Goal: Task Accomplishment & Management: Manage account settings

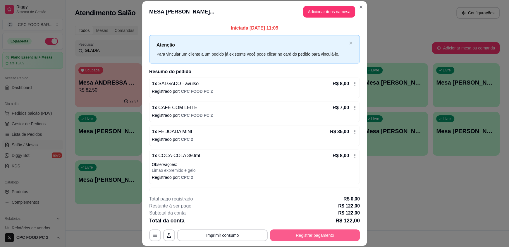
click at [302, 235] on button "Registrar pagamento" at bounding box center [315, 235] width 90 height 12
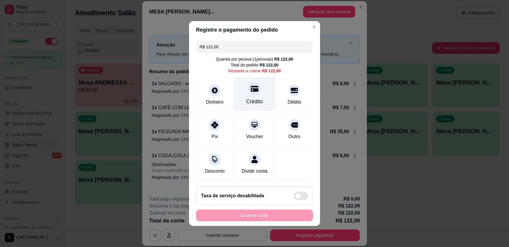
click at [251, 88] on icon at bounding box center [255, 89] width 8 height 6
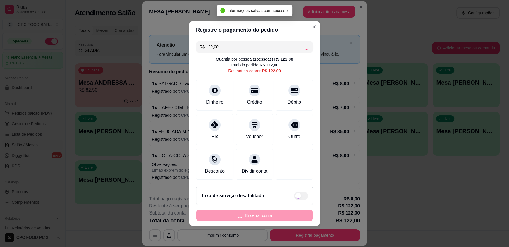
type input "R$ 0,00"
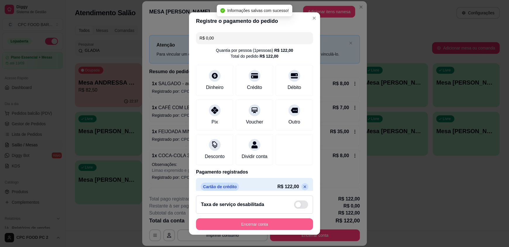
click at [241, 227] on button "Encerrar conta" at bounding box center [254, 224] width 117 height 12
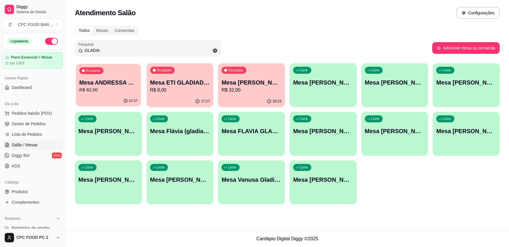
click at [118, 87] on p "R$ 82,50" at bounding box center [108, 90] width 58 height 7
click at [175, 94] on div "Ocupada Mesa ETI GLADIADORAS VOLEI R$ 8,00" at bounding box center [179, 79] width 67 height 32
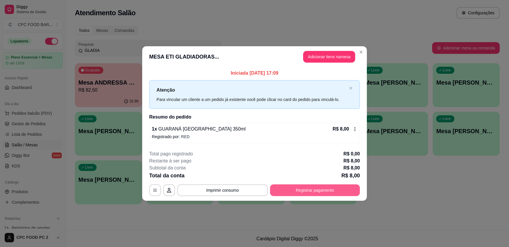
click at [303, 192] on button "Registrar pagamento" at bounding box center [315, 190] width 90 height 12
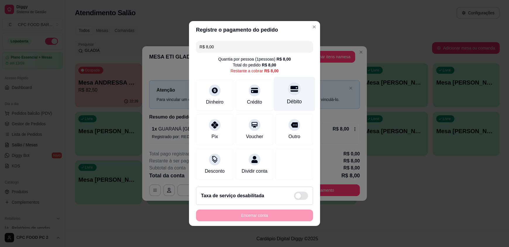
click at [292, 98] on div "Débito" at bounding box center [294, 102] width 15 height 8
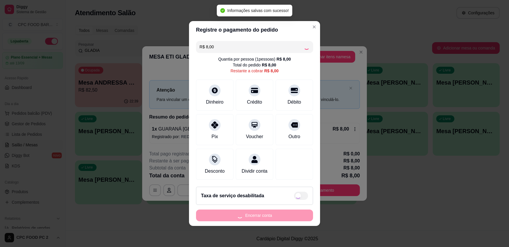
type input "R$ 0,00"
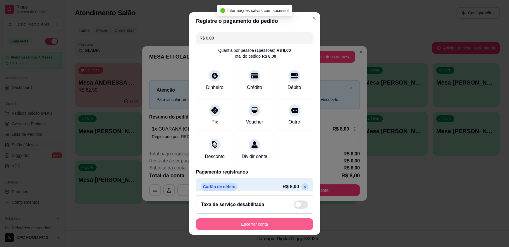
click at [249, 224] on button "Encerrar conta" at bounding box center [254, 224] width 117 height 12
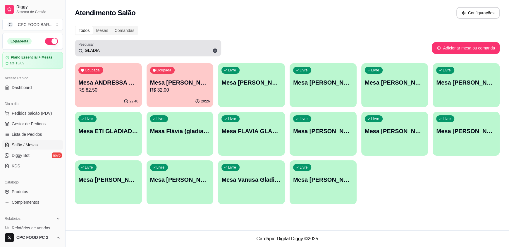
click at [216, 51] on icon at bounding box center [215, 51] width 4 height 4
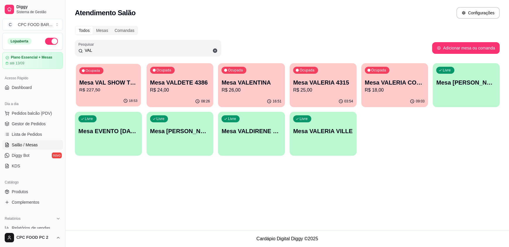
click at [106, 87] on p "R$ 227,50" at bounding box center [108, 90] width 58 height 7
drag, startPoint x: 114, startPoint y: 51, endPoint x: 35, endPoint y: 48, distance: 79.3
click at [35, 50] on div "Diggy Sistema de Gestão C CPC FOOD BAR ... Loja aberta Plano Essencial + Mesas …" at bounding box center [254, 123] width 509 height 247
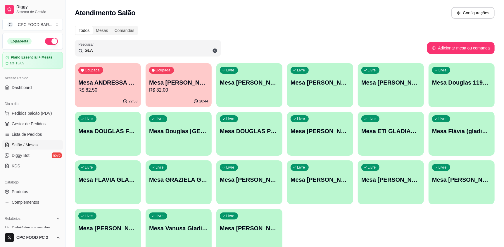
click at [113, 89] on p "R$ 82,50" at bounding box center [107, 90] width 59 height 7
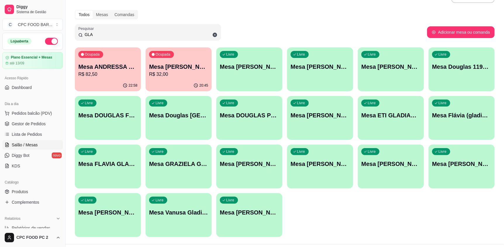
scroll to position [29, 0]
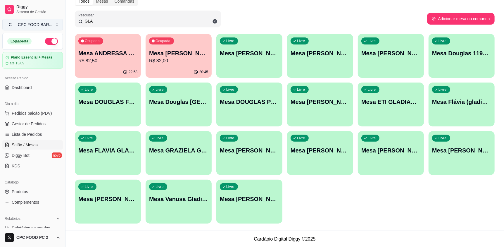
drag, startPoint x: 109, startPoint y: 20, endPoint x: 32, endPoint y: 17, distance: 77.2
click at [31, 22] on div "Diggy Sistema de Gestão C CPC FOOD BAR ... Loja aberta Plano Essencial + Mesas …" at bounding box center [252, 109] width 504 height 276
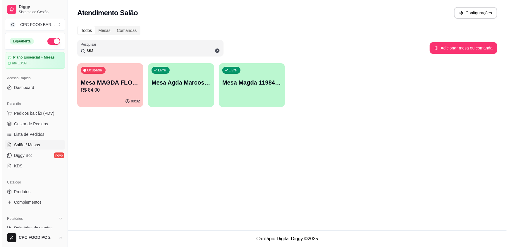
scroll to position [0, 0]
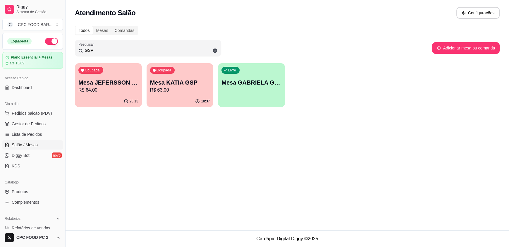
type input "GSP"
click at [169, 84] on p "Mesa KATIA GSP" at bounding box center [180, 82] width 60 height 8
click at [104, 79] on p "Mesa JEFERSSON GSP" at bounding box center [108, 82] width 60 height 8
drag, startPoint x: 116, startPoint y: 46, endPoint x: 74, endPoint y: 50, distance: 42.0
click at [74, 50] on div "Todos Mesas Comandas Pesquisar GSP Adicionar mesa ou comanda Ocupada Mesa JEFER…" at bounding box center [286, 68] width 443 height 92
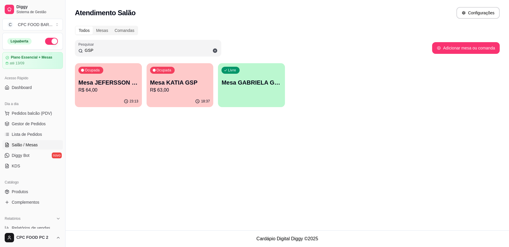
drag, startPoint x: 100, startPoint y: 50, endPoint x: 69, endPoint y: 48, distance: 31.4
click at [68, 48] on div "Todos Mesas Comandas Pesquisar GSP Adicionar mesa ou comanda Ocupada Mesa JEFER…" at bounding box center [286, 68] width 443 height 92
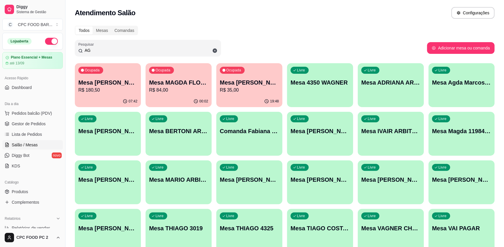
type input "A"
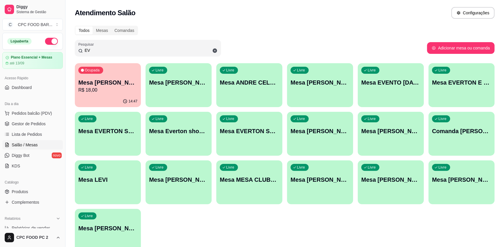
type input "E"
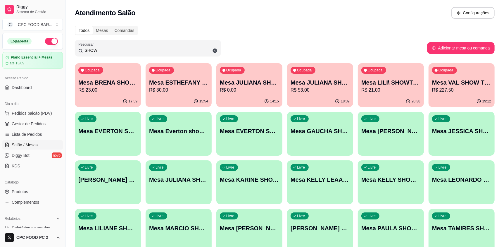
type input "SHOW"
click at [252, 92] on p "R$ 0,00" at bounding box center [249, 90] width 57 height 7
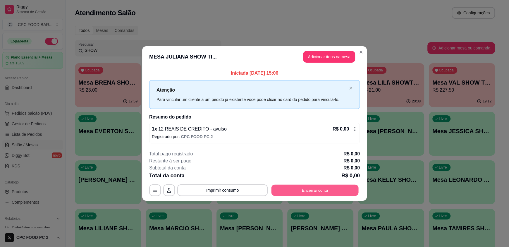
click at [313, 188] on button "Encerrar conta" at bounding box center [314, 189] width 87 height 11
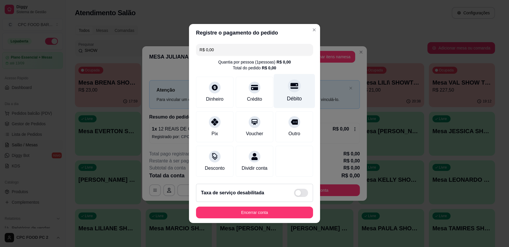
click at [287, 97] on div "Débito" at bounding box center [294, 99] width 15 height 8
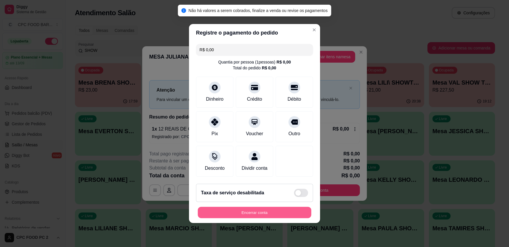
click at [241, 210] on button "Encerrar conta" at bounding box center [254, 212] width 113 height 11
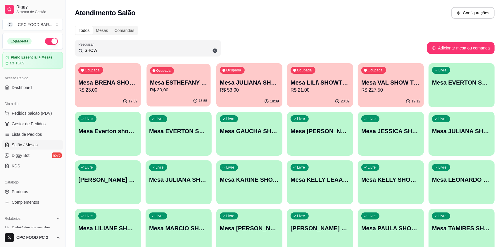
click at [181, 95] on button "Ocupada Mesa ESTHEFANY SHOW TIME R$ 30,00 15:55" at bounding box center [178, 85] width 64 height 43
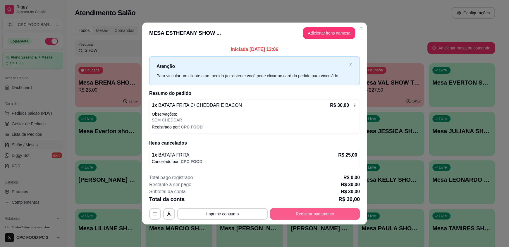
click at [309, 215] on button "Registrar pagamento" at bounding box center [315, 214] width 90 height 12
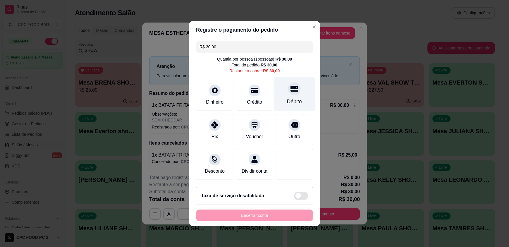
click at [276, 92] on div "Débito" at bounding box center [294, 94] width 41 height 34
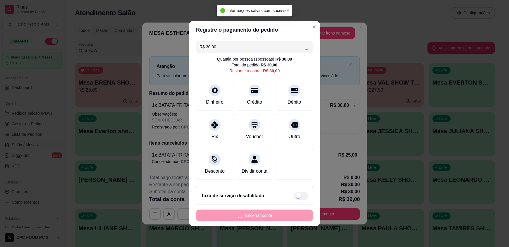
type input "R$ 0,00"
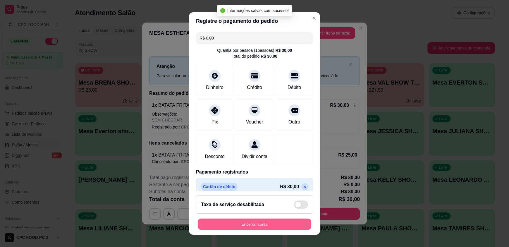
click at [237, 221] on button "Encerrar conta" at bounding box center [254, 223] width 113 height 11
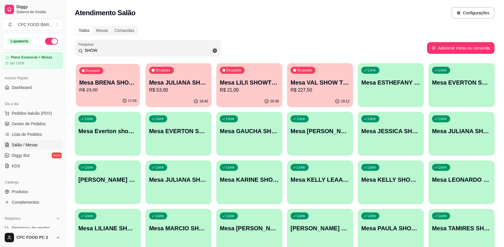
click at [98, 94] on div "Ocupada Mesa BRENA SHOW TIME R$ 23,00" at bounding box center [108, 80] width 64 height 32
click at [161, 87] on p "R$ 53,00" at bounding box center [178, 90] width 57 height 7
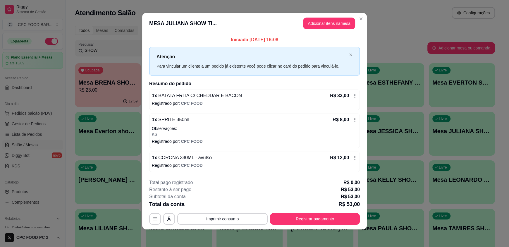
scroll to position [3, 0]
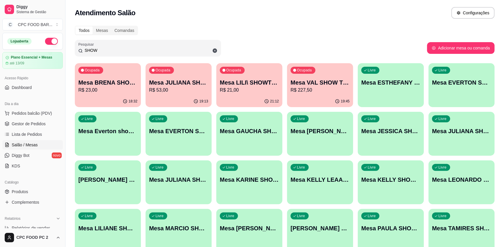
drag, startPoint x: 115, startPoint y: 51, endPoint x: 54, endPoint y: 47, distance: 61.0
click at [54, 47] on div "Diggy Sistema de Gestão C CPC FOOD BAR ... Loja aberta Plano Essencial + Mesas …" at bounding box center [252, 162] width 504 height 325
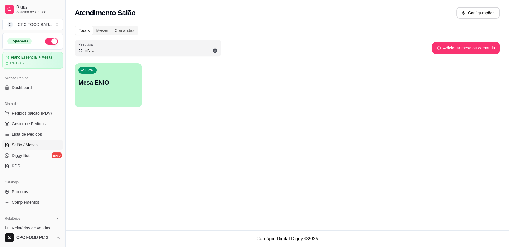
type input "ENIO"
click at [106, 85] on p "Mesa ENIO" at bounding box center [108, 82] width 60 height 8
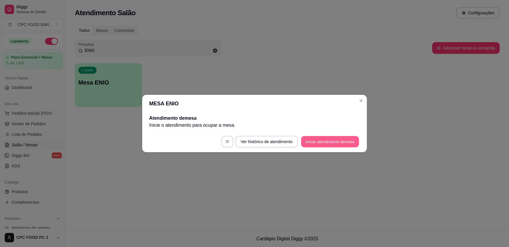
click at [327, 142] on button "Iniciar atendimento de mesa" at bounding box center [330, 141] width 58 height 11
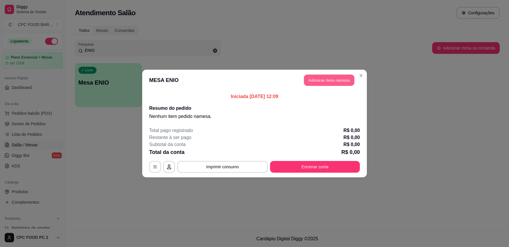
click at [317, 81] on button "Adicionar itens na mesa" at bounding box center [329, 80] width 50 height 11
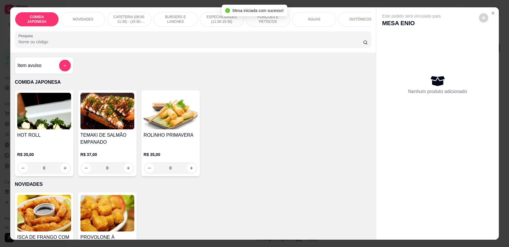
click at [118, 16] on p "CAFETERIA (08:00-11:30) - (15:30-18:00)" at bounding box center [129, 19] width 34 height 9
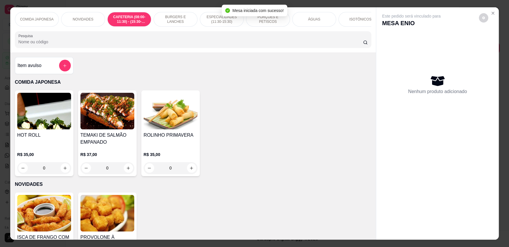
scroll to position [11, 0]
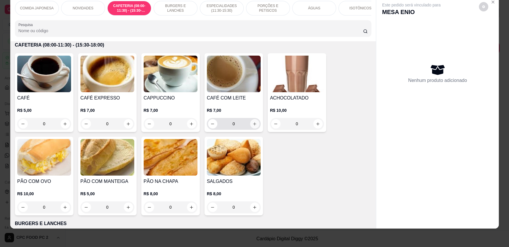
click at [253, 126] on icon "increase-product-quantity" at bounding box center [254, 124] width 4 height 4
type input "1"
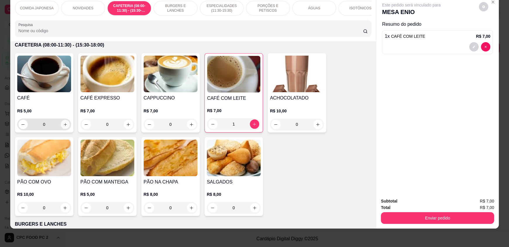
click at [63, 127] on icon "increase-product-quantity" at bounding box center [65, 124] width 4 height 4
click at [63, 126] on icon "increase-product-quantity" at bounding box center [65, 124] width 4 height 4
type input "3"
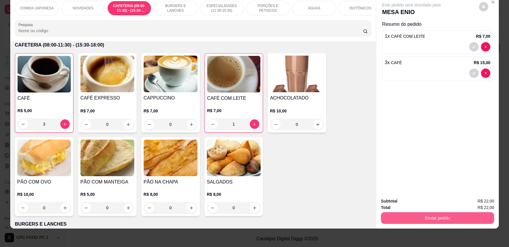
click at [421, 216] on button "Enviar pedido" at bounding box center [437, 218] width 113 height 12
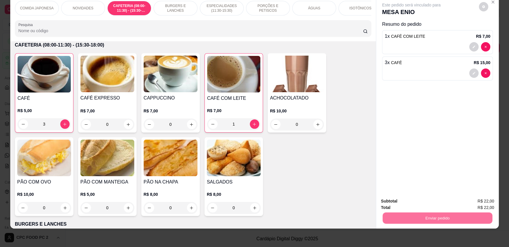
click at [418, 203] on button "Não registrar e enviar pedido" at bounding box center [417, 203] width 59 height 11
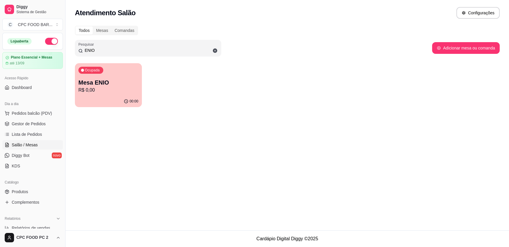
drag, startPoint x: 114, startPoint y: 49, endPoint x: 33, endPoint y: 50, distance: 81.0
click at [33, 50] on div "Diggy Sistema de Gestão C CPC FOOD BAR ... Loja aberta Plano Essencial + Mesas …" at bounding box center [254, 123] width 509 height 247
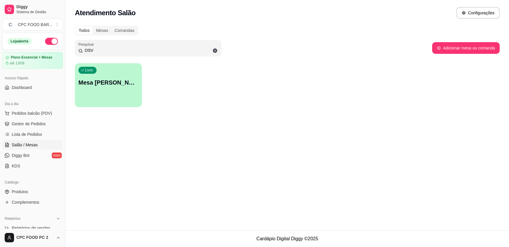
type input "OSV"
click at [108, 93] on div "Livre Mesa [PERSON_NAME]" at bounding box center [108, 81] width 67 height 37
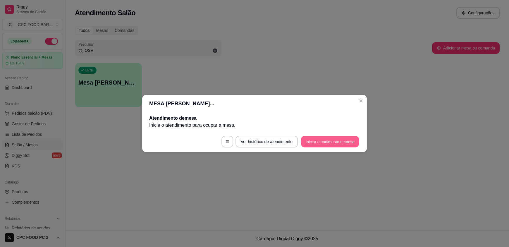
click at [323, 142] on button "Iniciar atendimento de mesa" at bounding box center [330, 141] width 58 height 11
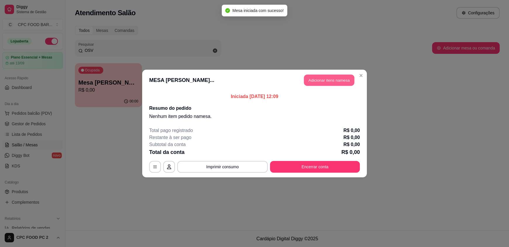
click at [331, 78] on button "Adicionar itens na mesa" at bounding box center [329, 80] width 50 height 11
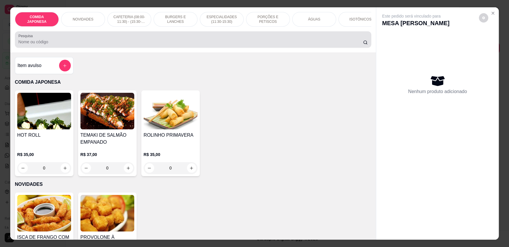
click at [134, 42] on div at bounding box center [192, 40] width 349 height 12
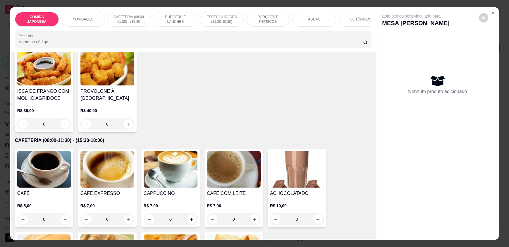
scroll to position [175, 0]
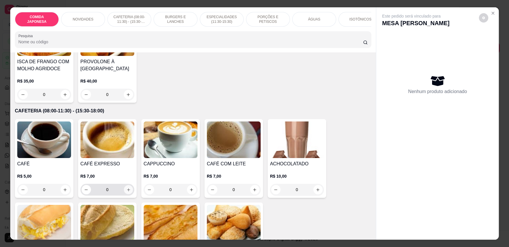
click at [126, 192] on icon "increase-product-quantity" at bounding box center [128, 189] width 4 height 4
type input "1"
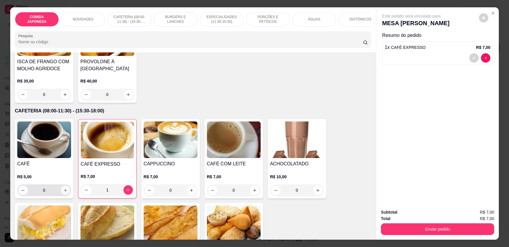
click at [61, 194] on button "increase-product-quantity" at bounding box center [65, 190] width 9 height 9
type input "1"
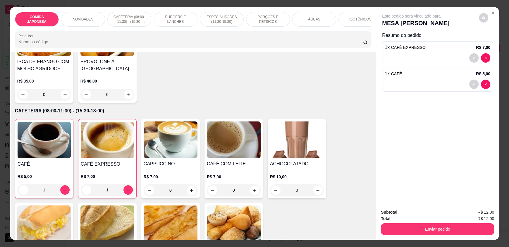
click at [308, 14] on div "ÁGUAS" at bounding box center [314, 19] width 44 height 15
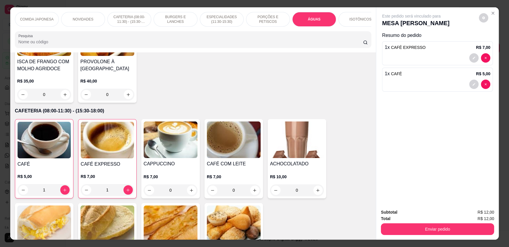
scroll to position [11, 0]
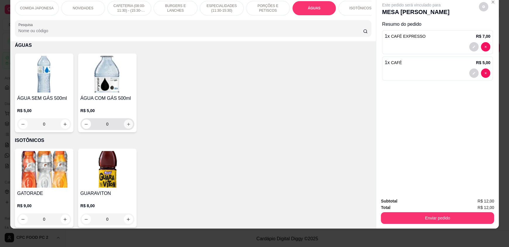
click at [130, 128] on button "increase-product-quantity" at bounding box center [128, 124] width 9 height 9
type input "1"
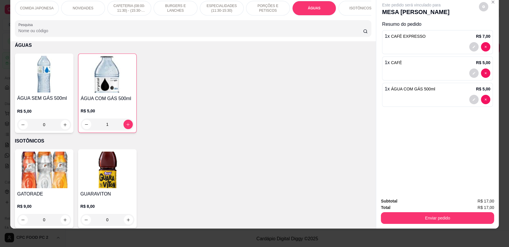
click at [437, 211] on div "Enviar pedido" at bounding box center [437, 217] width 113 height 13
click at [431, 218] on button "Enviar pedido" at bounding box center [437, 218] width 113 height 12
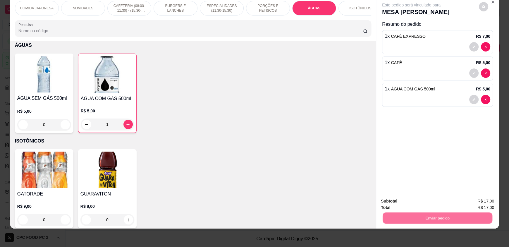
click at [426, 204] on button "Não registrar e enviar pedido" at bounding box center [417, 203] width 61 height 11
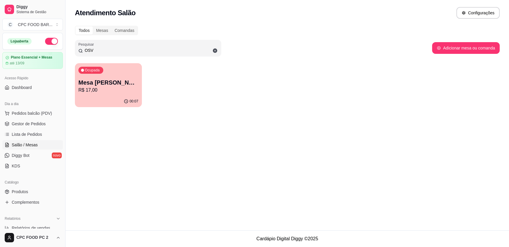
drag, startPoint x: 130, startPoint y: 53, endPoint x: 42, endPoint y: 48, distance: 87.9
click at [42, 48] on div "Diggy Sistema de Gestão C CPC FOOD BAR ... Loja aberta Plano Essencial + Mesas …" at bounding box center [254, 123] width 509 height 247
type input "ENIO"
click at [89, 77] on div "Ocupada Mesa ENIO R$ 22,00" at bounding box center [108, 80] width 65 height 32
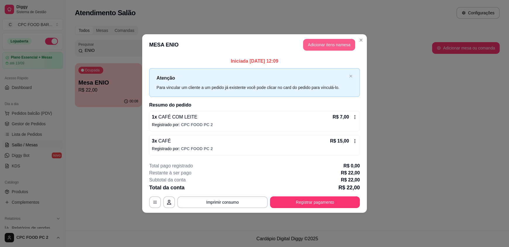
click at [330, 44] on button "Adicionar itens na mesa" at bounding box center [329, 45] width 52 height 12
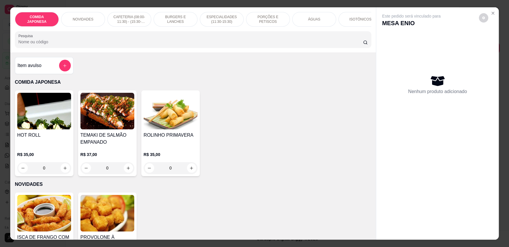
click at [312, 14] on div "ÁGUAS" at bounding box center [314, 19] width 44 height 15
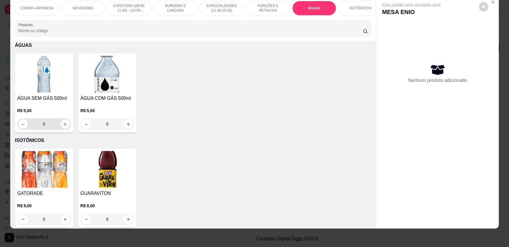
click at [63, 126] on icon "increase-product-quantity" at bounding box center [65, 124] width 4 height 4
type input "1"
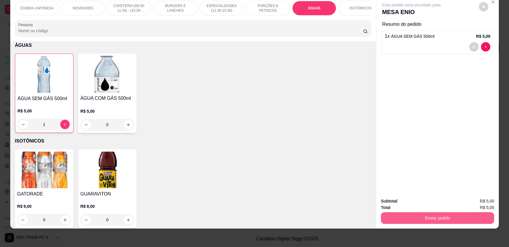
click at [425, 220] on button "Enviar pedido" at bounding box center [437, 218] width 113 height 12
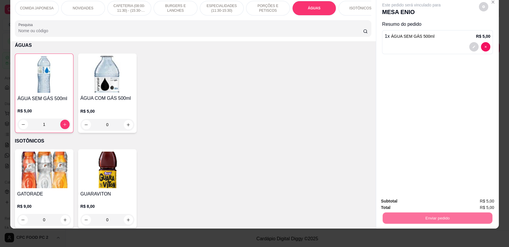
click at [420, 204] on button "Não registrar e enviar pedido" at bounding box center [417, 203] width 59 height 11
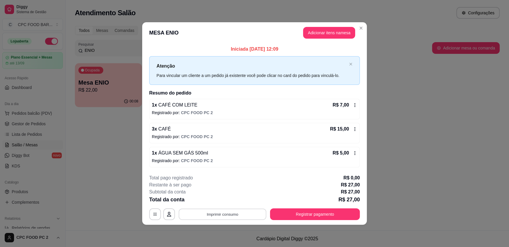
click at [239, 214] on button "Imprimir consumo" at bounding box center [223, 213] width 88 height 11
click at [231, 200] on button "IMPRESSORA" at bounding box center [223, 200] width 41 height 9
click at [325, 213] on button "Registrar pagamento" at bounding box center [315, 214] width 90 height 12
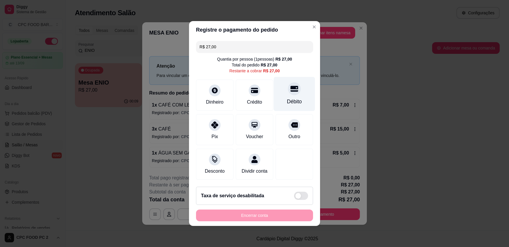
click at [278, 92] on div "Débito" at bounding box center [294, 94] width 41 height 34
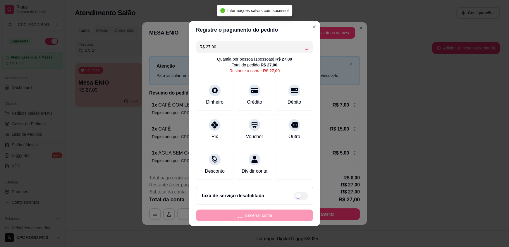
type input "R$ 0,00"
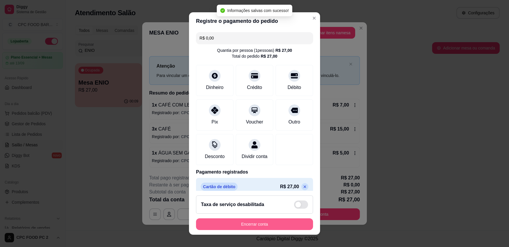
click at [238, 224] on button "Encerrar conta" at bounding box center [254, 224] width 117 height 12
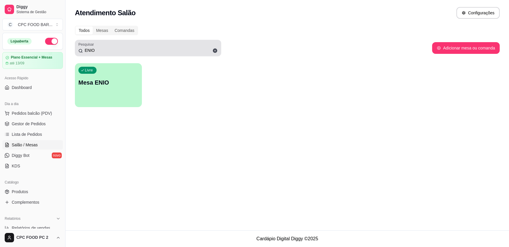
click at [215, 51] on icon at bounding box center [215, 51] width 4 height 4
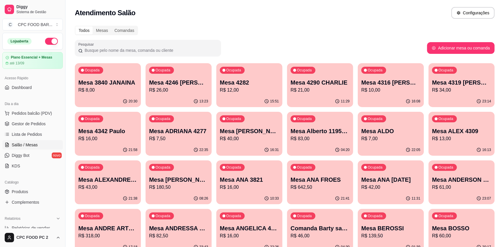
click at [146, 47] on input "Pesquisar" at bounding box center [150, 50] width 135 height 6
click at [320, 188] on p "R$ 642,50" at bounding box center [320, 187] width 57 height 7
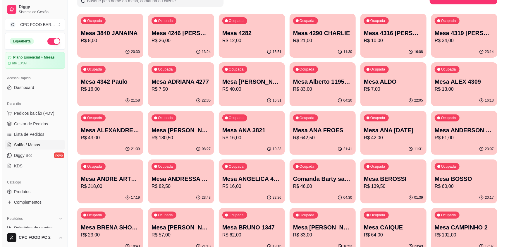
scroll to position [0, 0]
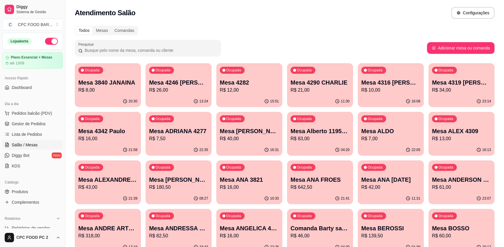
click at [215, 27] on div "Todos Mesas Comandas" at bounding box center [285, 30] width 420 height 9
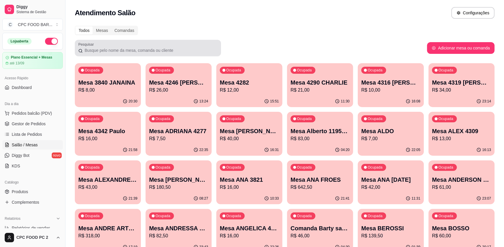
click at [108, 46] on div at bounding box center [147, 48] width 139 height 12
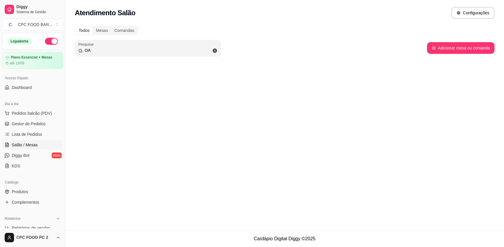
type input "O"
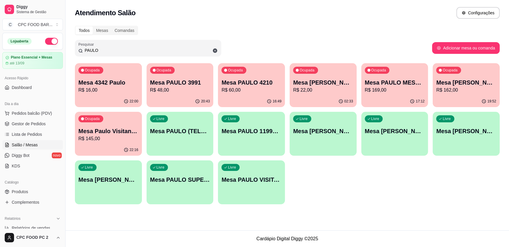
type input "PAULO"
click at [263, 90] on p "R$ 60,00" at bounding box center [251, 90] width 60 height 7
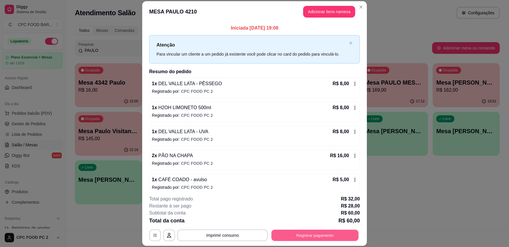
click at [314, 235] on button "Registrar pagamento" at bounding box center [314, 234] width 87 height 11
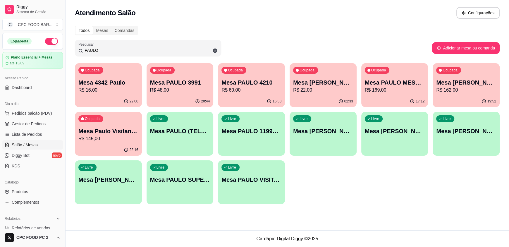
click at [110, 91] on p "R$ 16,00" at bounding box center [108, 90] width 60 height 7
click at [266, 81] on p "Mesa PAULO 4210" at bounding box center [251, 83] width 58 height 8
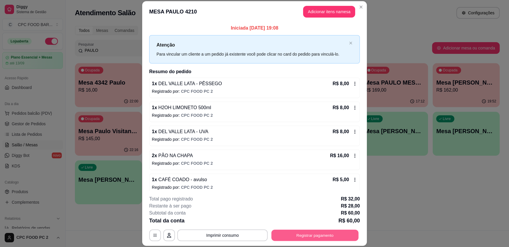
click at [313, 234] on button "Registrar pagamento" at bounding box center [314, 234] width 87 height 11
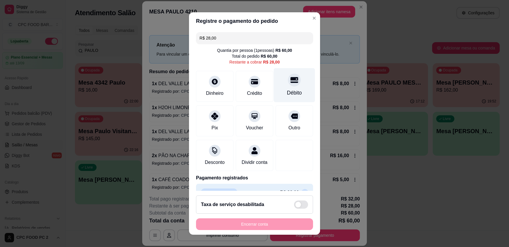
click at [290, 80] on icon at bounding box center [294, 80] width 8 height 6
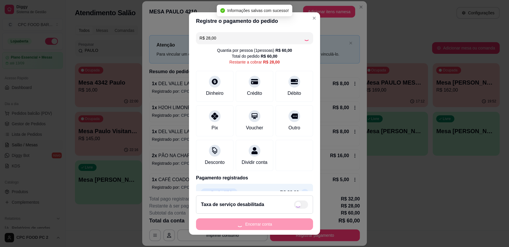
type input "R$ 0,00"
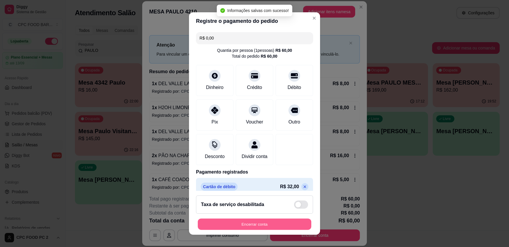
click at [233, 224] on button "Encerrar conta" at bounding box center [254, 223] width 113 height 11
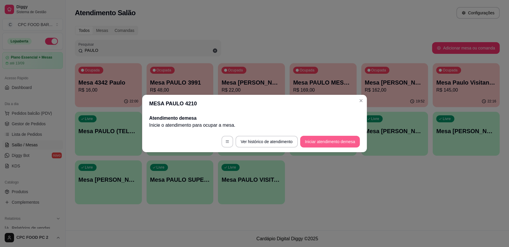
click at [334, 140] on button "Iniciar atendimento de mesa" at bounding box center [330, 142] width 60 height 12
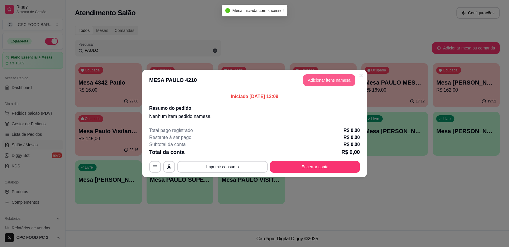
click at [316, 82] on button "Adicionar itens na mesa" at bounding box center [329, 80] width 52 height 12
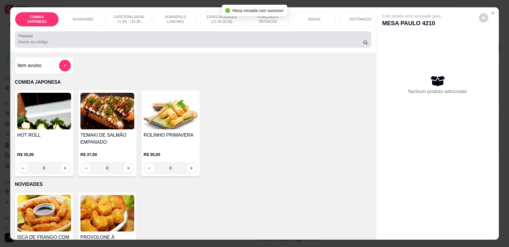
click at [264, 45] on input "Pesquisa" at bounding box center [190, 42] width 345 height 6
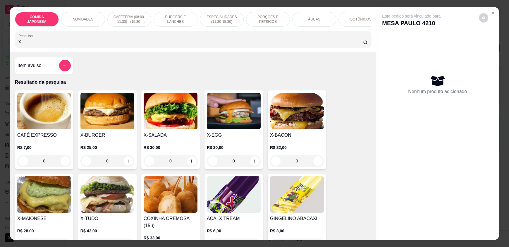
type input "X"
click at [191, 165] on div "0" at bounding box center [171, 161] width 54 height 12
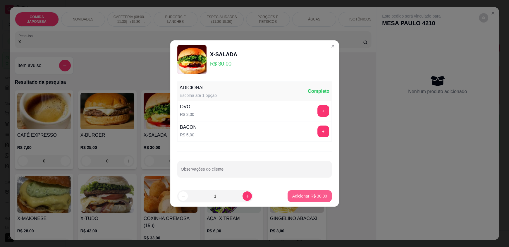
click at [304, 195] on p "Adicionar R$ 30,00" at bounding box center [309, 196] width 35 height 6
type input "1"
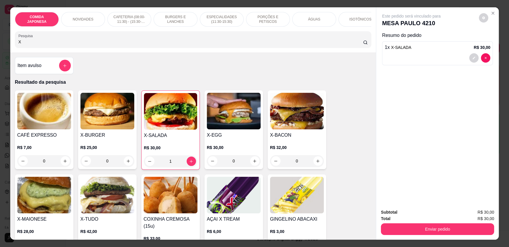
drag, startPoint x: 87, startPoint y: 46, endPoint x: 0, endPoint y: 40, distance: 87.1
click at [0, 40] on div "COMIDA JAPONESA NOVIDADES CAFETERIA (08:00-11:30) - (15:30-18:00) BURGERS E LAN…" at bounding box center [254, 123] width 509 height 247
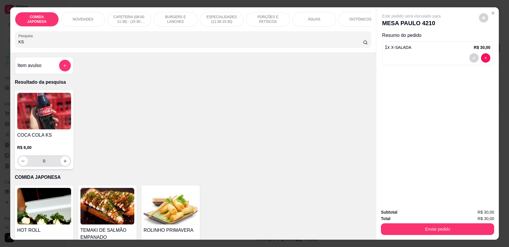
type input "KS"
click at [63, 163] on icon "increase-product-quantity" at bounding box center [65, 161] width 4 height 4
type input "1"
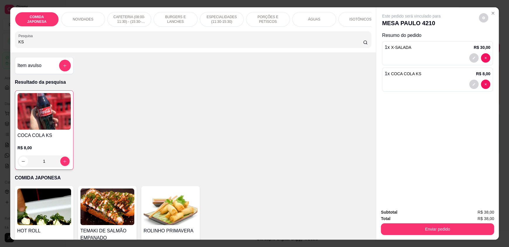
click at [420, 237] on div "Subtotal R$ 38,00 Total R$ 38,00 Enviar pedido" at bounding box center [437, 221] width 123 height 35
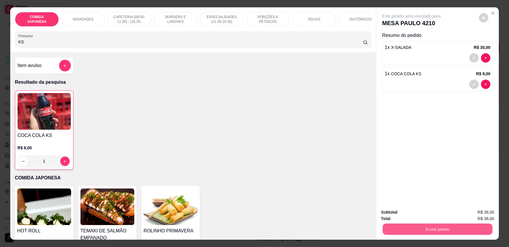
click at [421, 230] on button "Enviar pedido" at bounding box center [437, 228] width 110 height 11
click at [415, 218] on button "Não registrar e enviar pedido" at bounding box center [417, 214] width 59 height 11
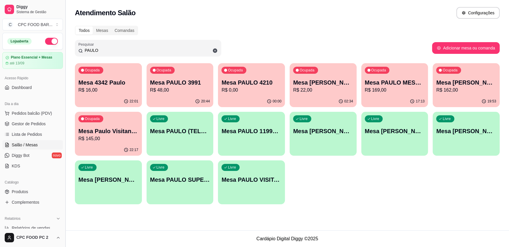
drag, startPoint x: 111, startPoint y: 50, endPoint x: 65, endPoint y: 53, distance: 45.7
click at [65, 53] on div "Diggy Sistema de Gestão C CPC FOOD BAR ... Loja aberta Plano Essencial + Mesas …" at bounding box center [254, 123] width 509 height 247
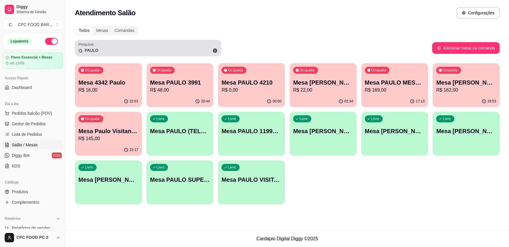
click at [215, 51] on icon at bounding box center [214, 50] width 5 height 5
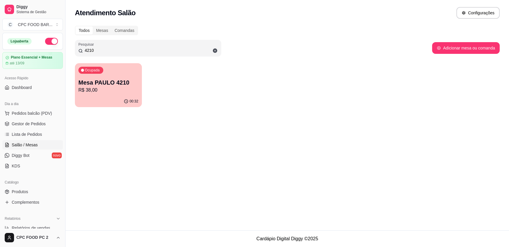
type input "4210"
click at [98, 89] on p "R$ 38,00" at bounding box center [108, 90] width 60 height 7
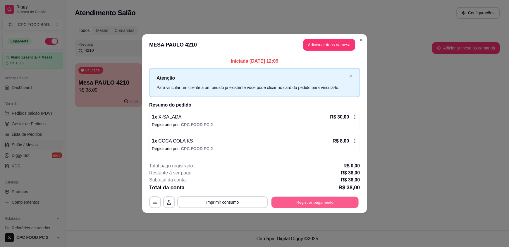
click at [328, 205] on button "Registrar pagamento" at bounding box center [314, 201] width 87 height 11
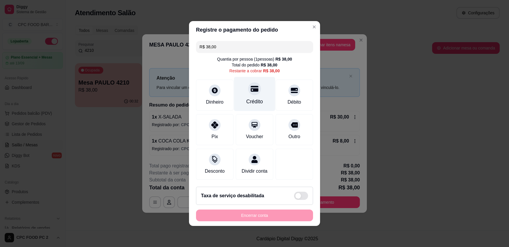
click at [247, 92] on div "Crédito" at bounding box center [254, 94] width 41 height 34
type input "R$ 0,00"
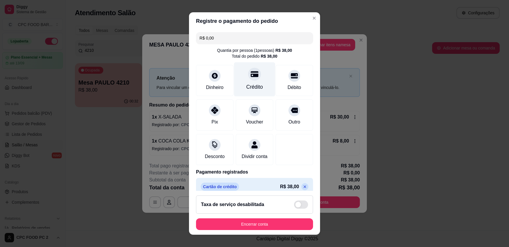
click at [246, 84] on div "Crédito" at bounding box center [254, 87] width 17 height 8
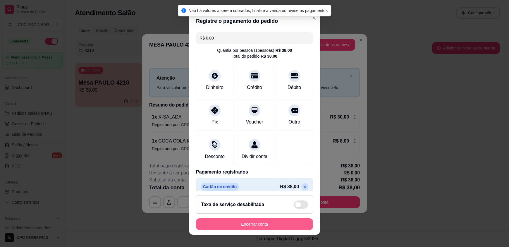
click at [237, 226] on button "Encerrar conta" at bounding box center [254, 224] width 117 height 12
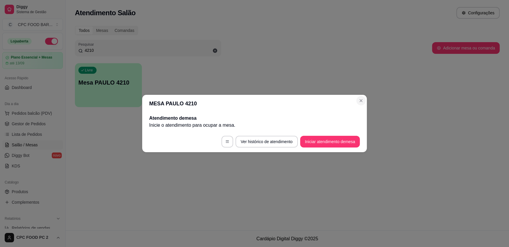
drag, startPoint x: 357, startPoint y: 105, endPoint x: 364, endPoint y: 99, distance: 9.8
click at [358, 104] on section "MESA PAULO 4210 Atendimento de mesa Inicie o atendimento para ocupar a mesa . V…" at bounding box center [254, 123] width 225 height 57
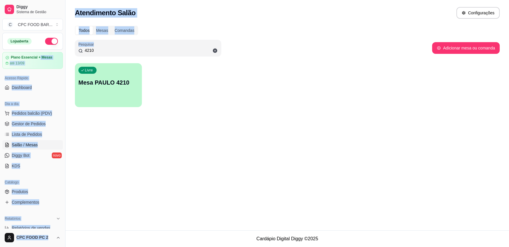
drag, startPoint x: 132, startPoint y: 45, endPoint x: 39, endPoint y: 51, distance: 93.1
click at [39, 51] on div "Diggy Sistema de Gestão C CPC FOOD BAR ... Loja aberta Plano Essencial + Mesas …" at bounding box center [254, 123] width 509 height 247
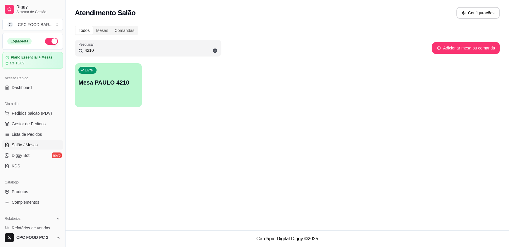
drag, startPoint x: 97, startPoint y: 50, endPoint x: 78, endPoint y: 51, distance: 18.7
click at [78, 51] on div "4210" at bounding box center [147, 48] width 139 height 12
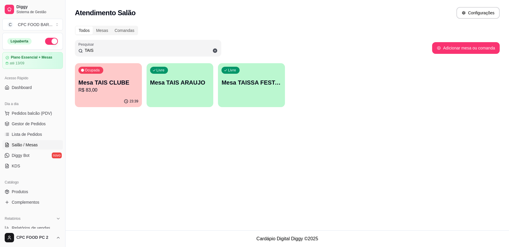
type input "TAIS"
click at [120, 90] on p "R$ 83,00" at bounding box center [108, 90] width 60 height 7
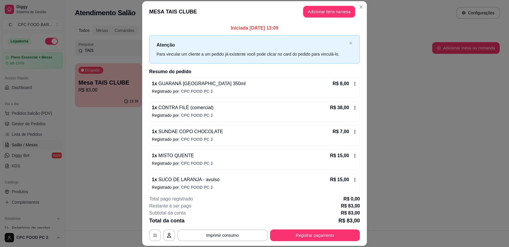
click at [321, 18] on header "MESA TAIS CLUBE Adicionar itens na mesa" at bounding box center [254, 11] width 225 height 21
click at [317, 13] on button "Adicionar itens na mesa" at bounding box center [329, 11] width 50 height 11
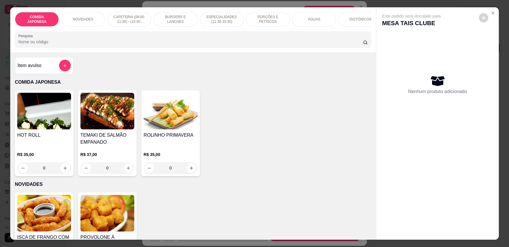
click at [233, 45] on input "Pesquisa" at bounding box center [190, 42] width 345 height 6
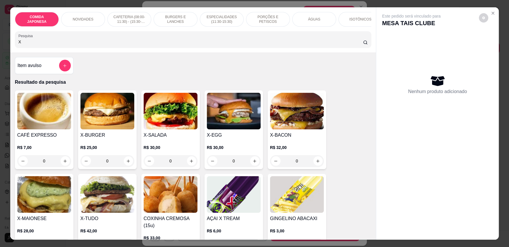
type input "X"
click at [125, 165] on div "0" at bounding box center [107, 161] width 54 height 12
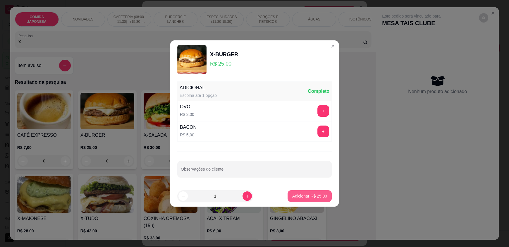
click at [298, 196] on p "Adicionar R$ 25,00" at bounding box center [309, 196] width 35 height 6
type input "1"
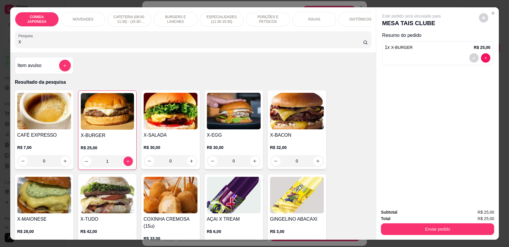
drag, startPoint x: 81, startPoint y: 44, endPoint x: 14, endPoint y: 50, distance: 67.5
click at [15, 48] on div "Pesquisa X" at bounding box center [193, 39] width 356 height 16
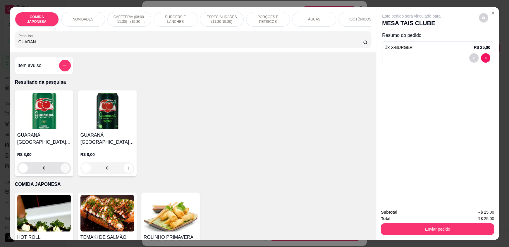
type input "GUARAN"
click at [63, 170] on icon "increase-product-quantity" at bounding box center [65, 168] width 4 height 4
type input "1"
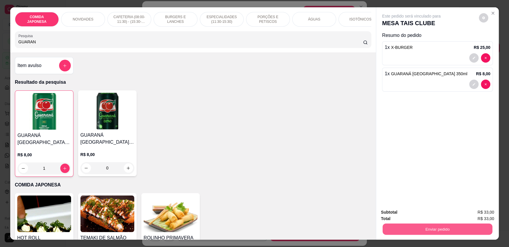
click at [403, 233] on button "Enviar pedido" at bounding box center [437, 228] width 110 height 11
click at [405, 214] on button "Não registrar e enviar pedido" at bounding box center [417, 214] width 61 height 11
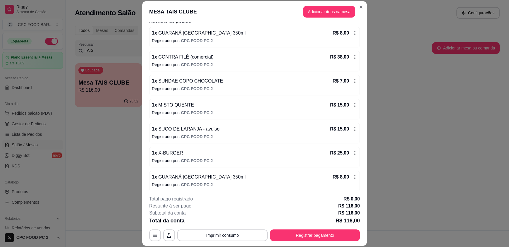
scroll to position [53, 0]
